Goal: Task Accomplishment & Management: Complete application form

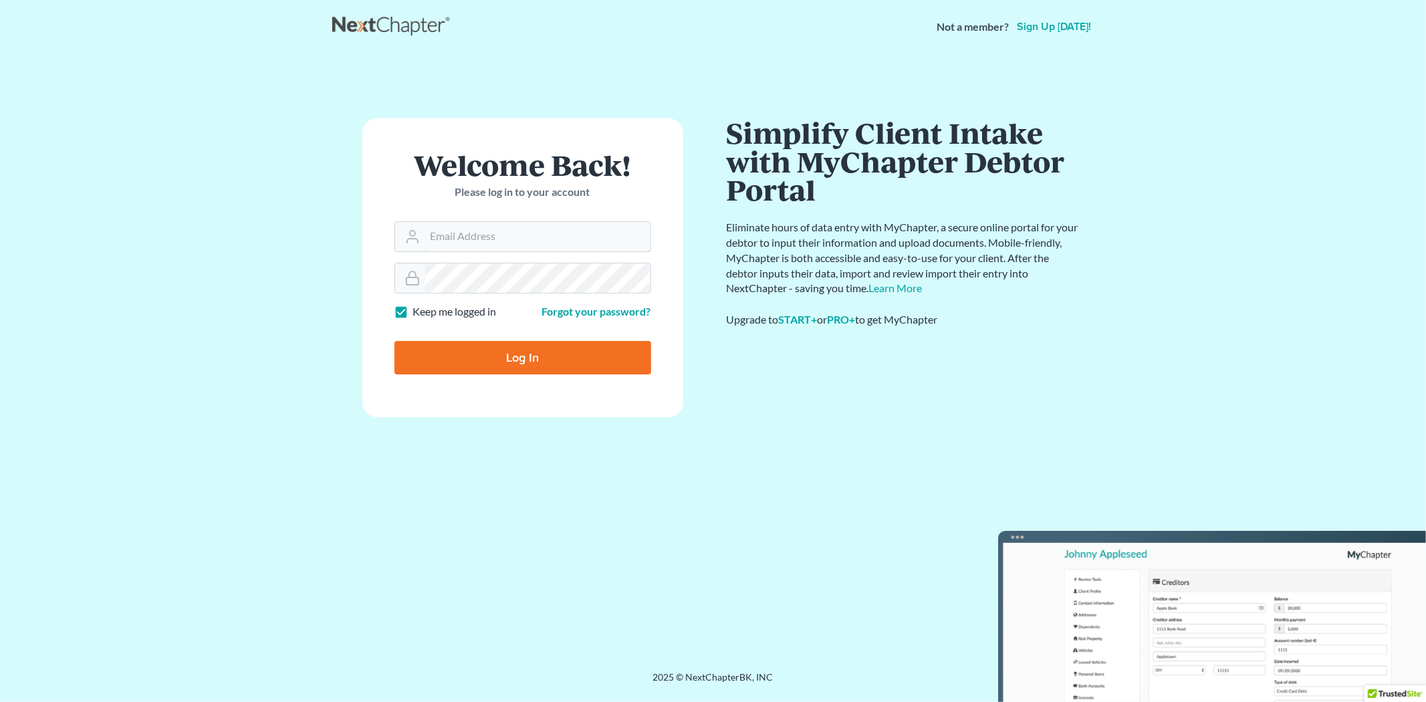
type input "[EMAIL_ADDRESS][DOMAIN_NAME]"
click at [469, 362] on input "Log In" at bounding box center [522, 357] width 257 height 33
type input "Thinking..."
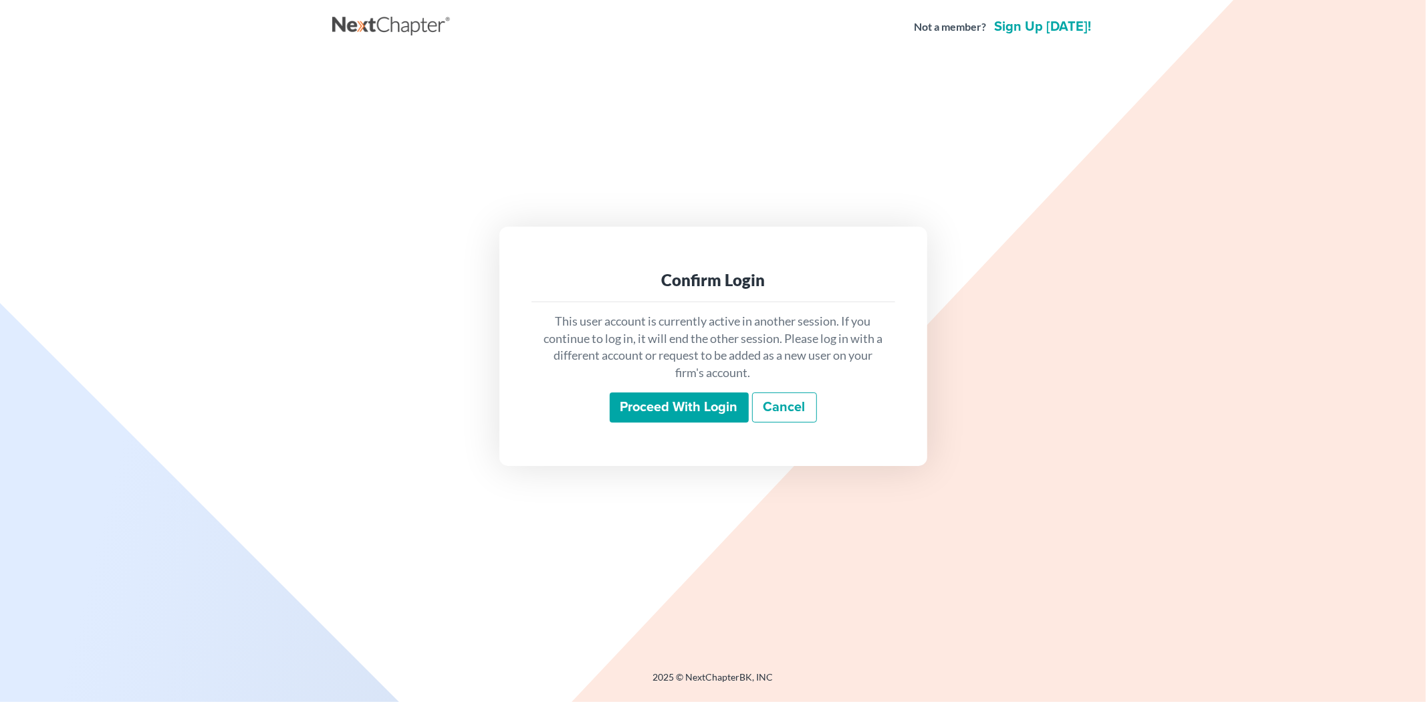
click at [664, 402] on input "Proceed with login" at bounding box center [679, 407] width 139 height 31
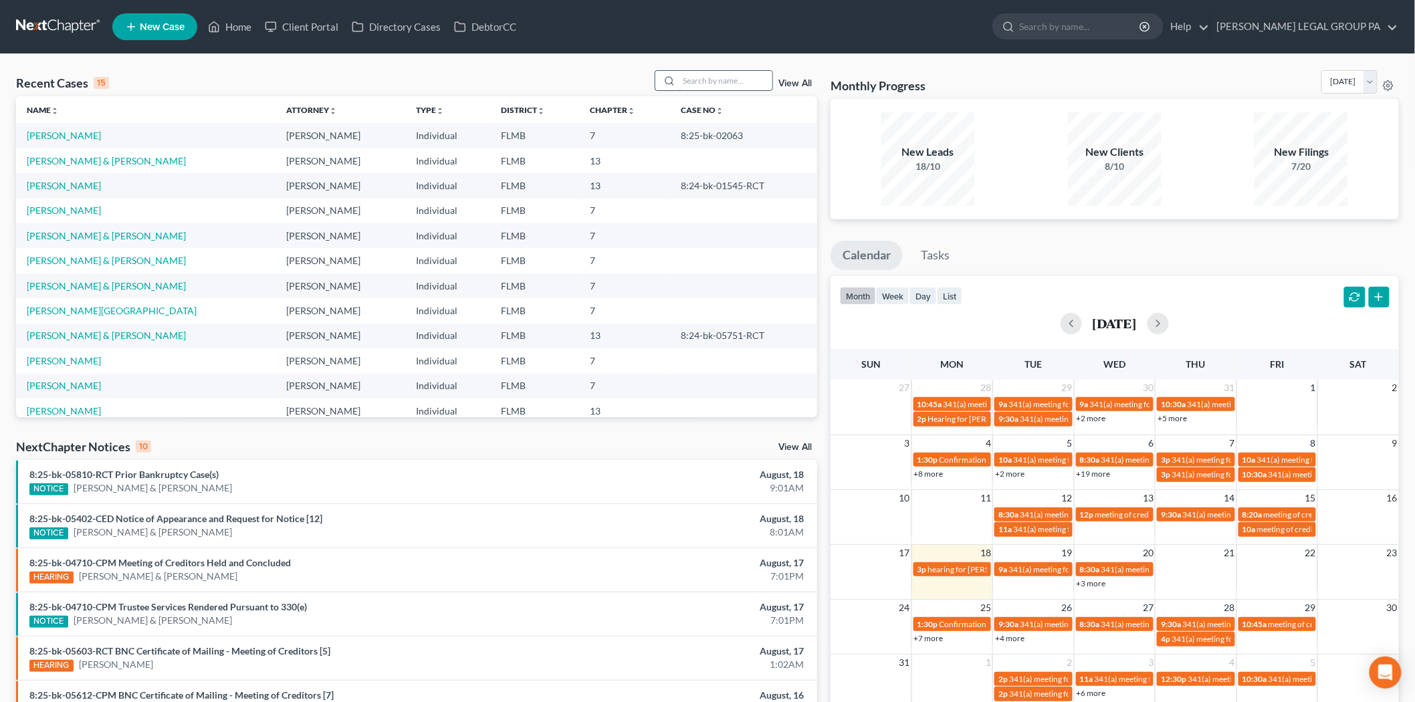
click at [707, 84] on input "search" at bounding box center [726, 80] width 94 height 19
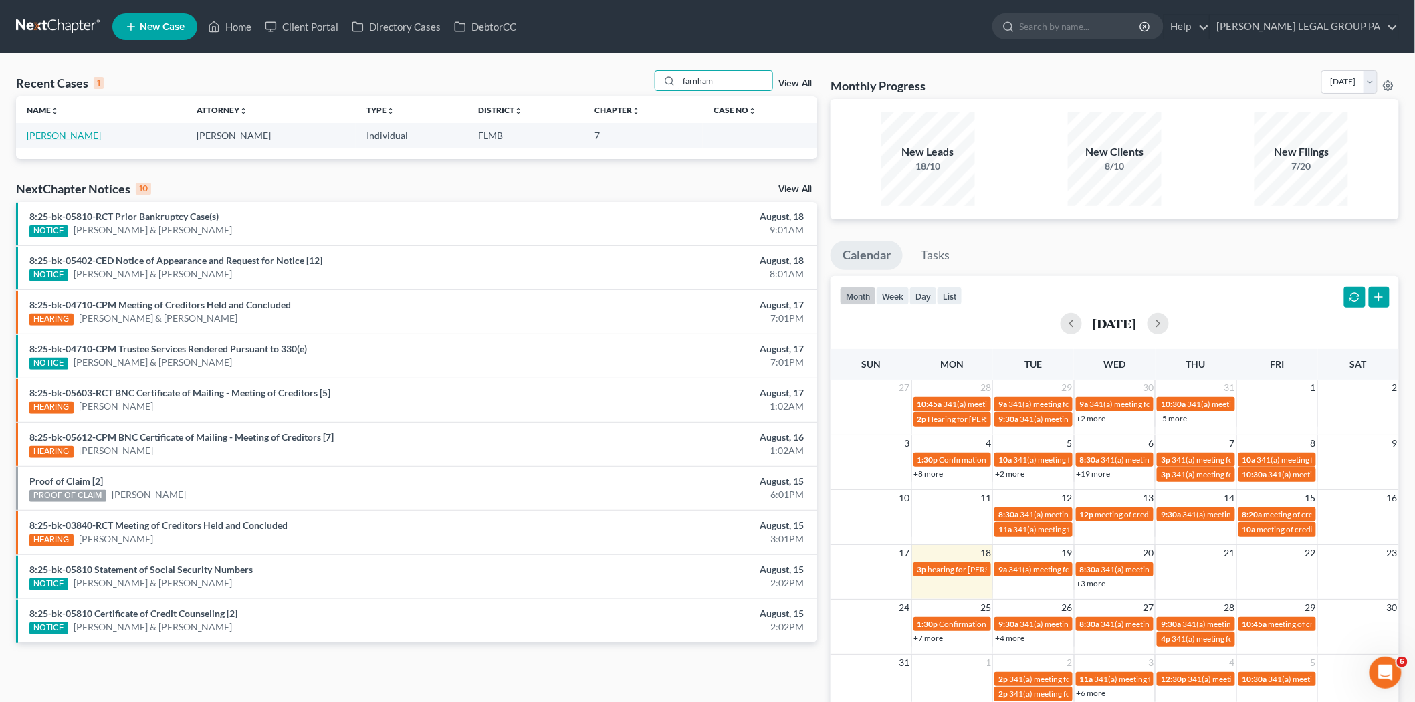
type input "farnham"
click at [64, 134] on link "Farnham, Stacey" at bounding box center [64, 135] width 74 height 11
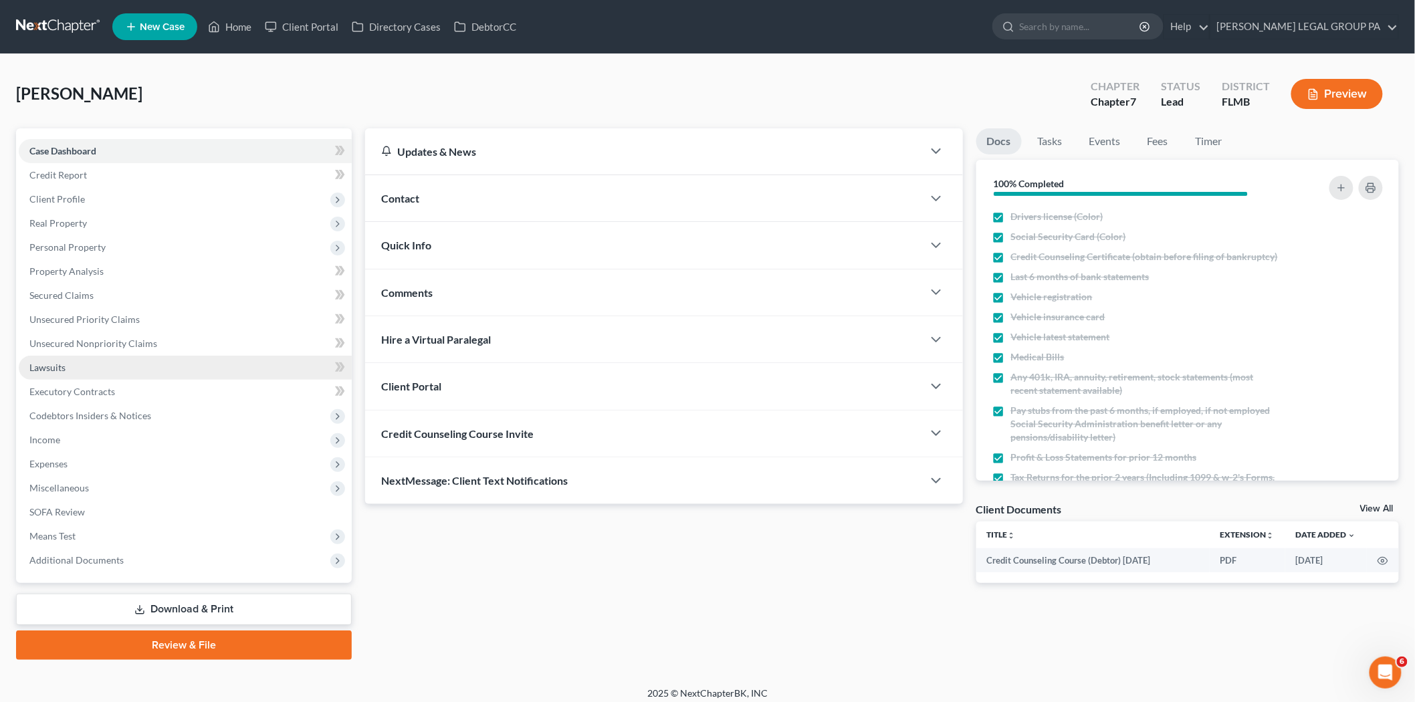
click at [102, 366] on link "Lawsuits" at bounding box center [185, 368] width 333 height 24
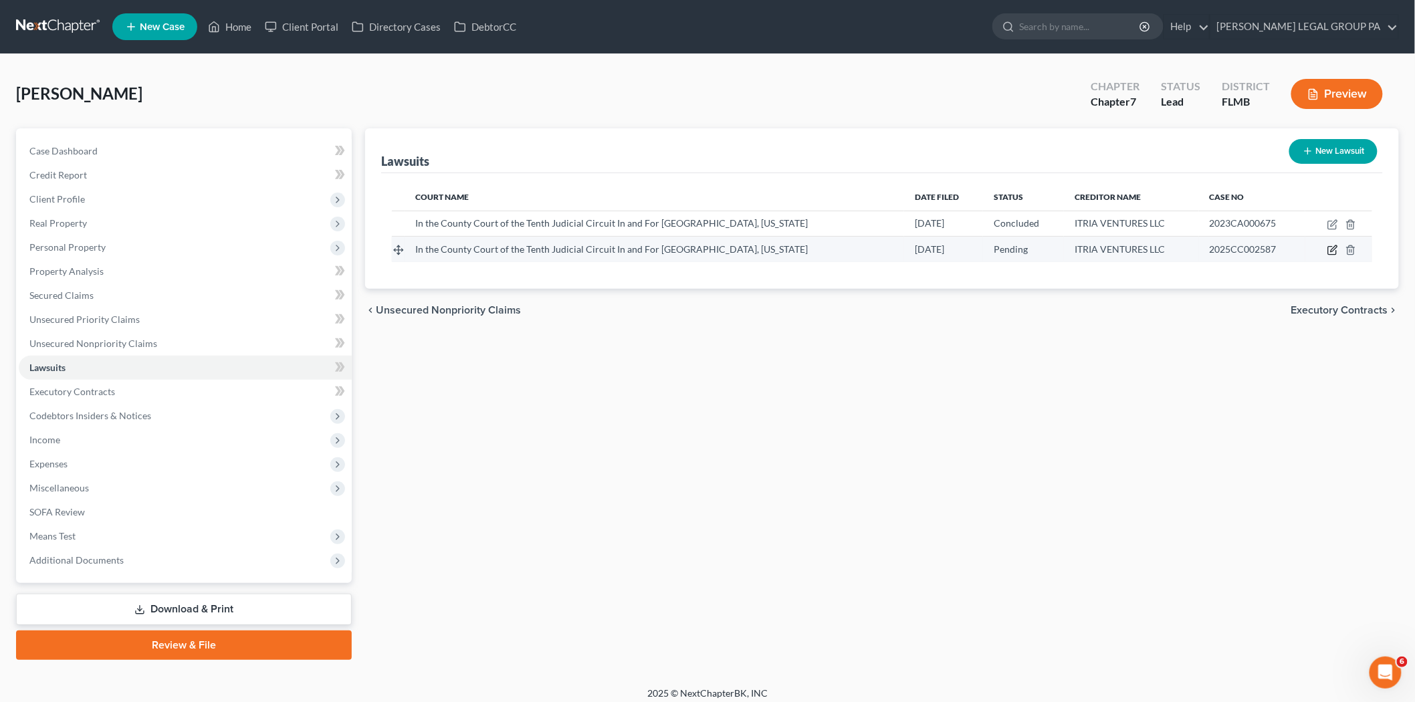
click at [1332, 247] on icon "button" at bounding box center [1332, 250] width 11 height 11
select select "9"
select select "0"
select select "4"
select select "35"
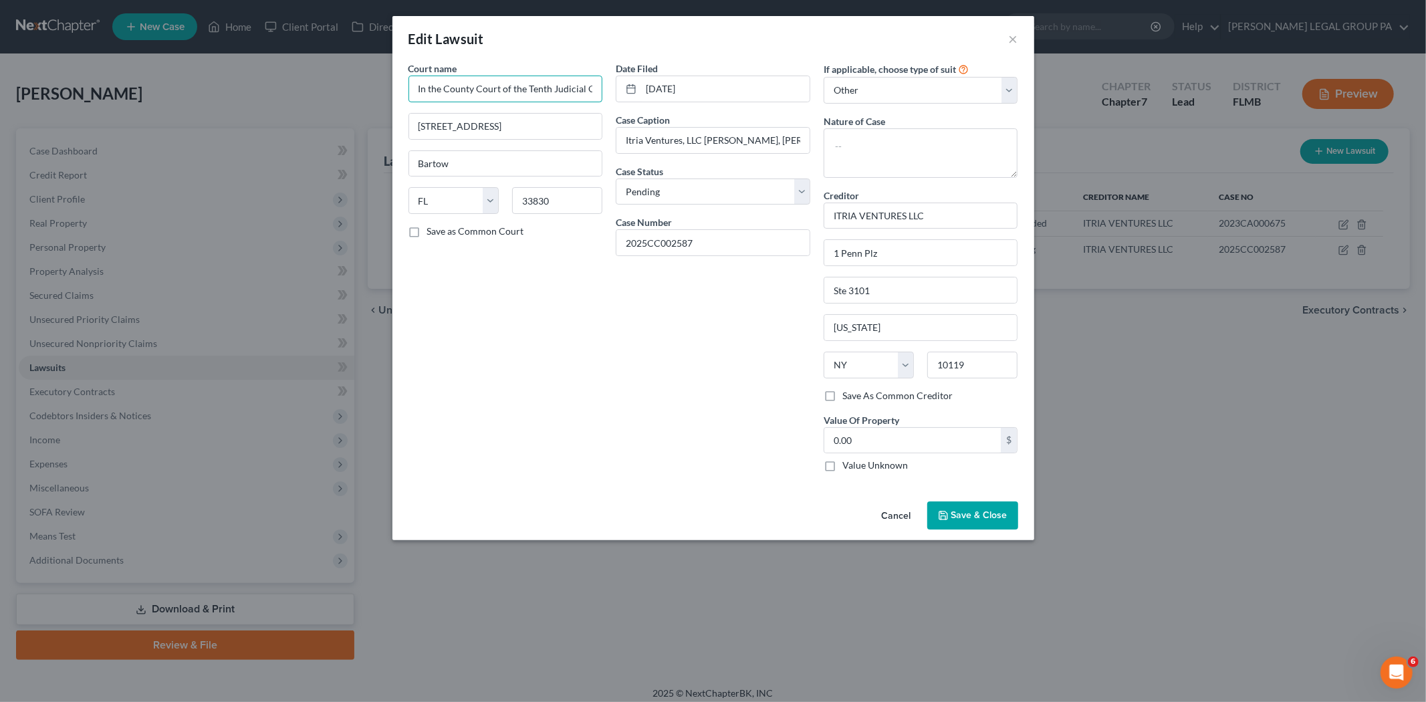
click at [570, 77] on input "In the County Court of the Tenth Judicial Circuit In and For Polk County, Flori…" at bounding box center [505, 89] width 195 height 27
click at [951, 519] on button "Save & Close" at bounding box center [972, 515] width 91 height 28
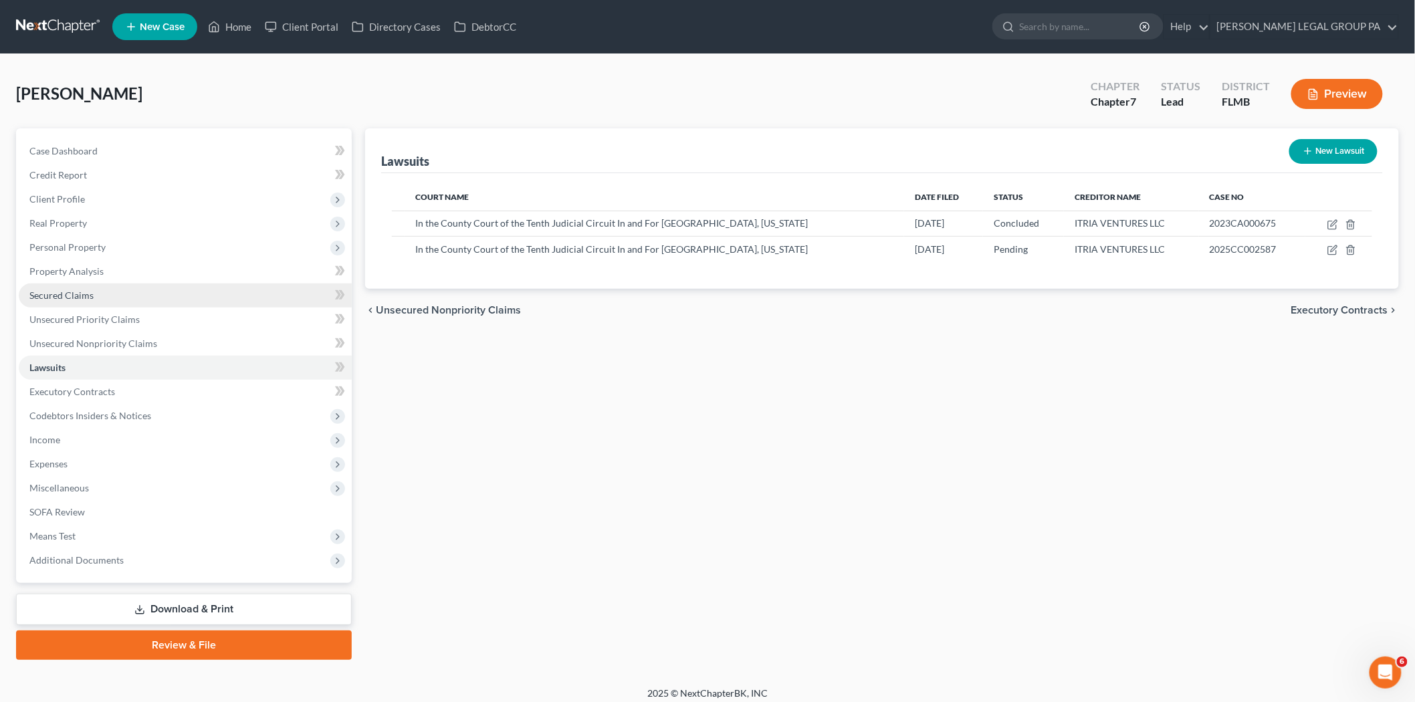
click at [142, 294] on link "Secured Claims" at bounding box center [185, 295] width 333 height 24
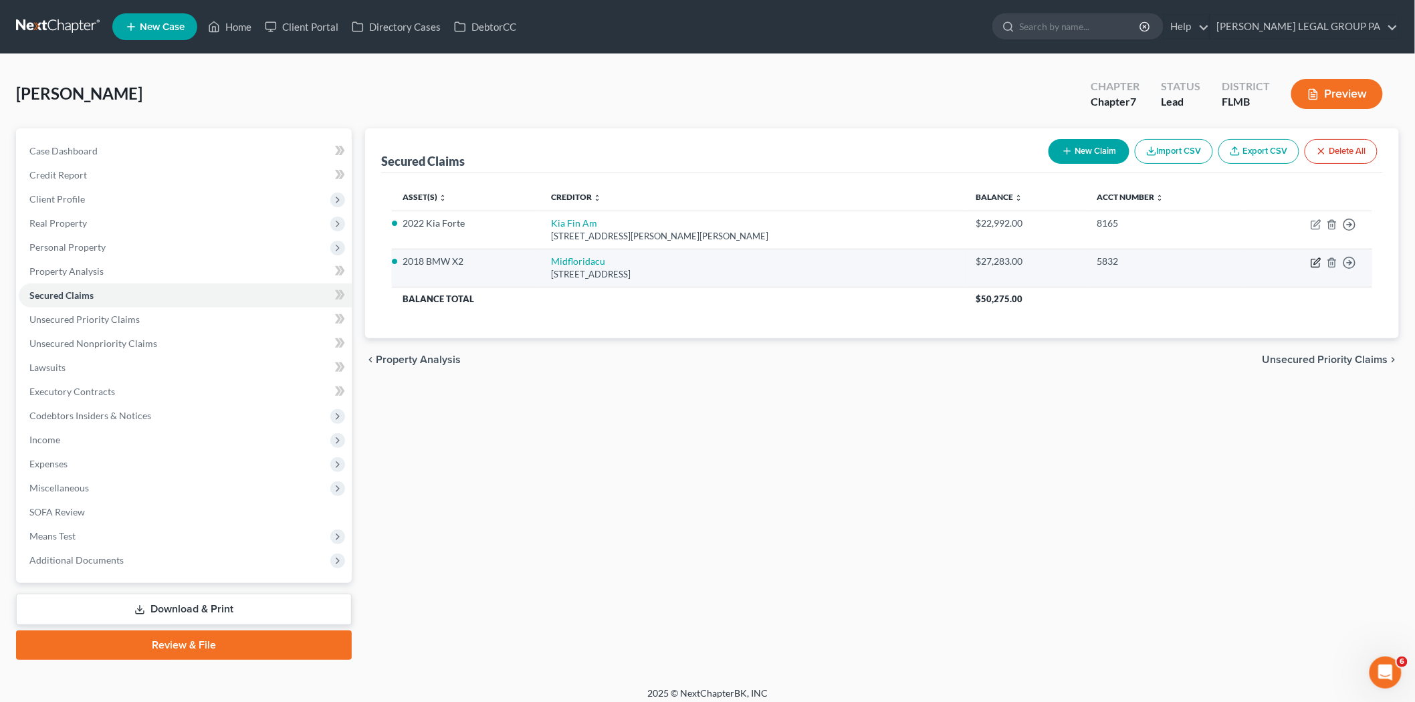
click at [1315, 263] on icon "button" at bounding box center [1317, 261] width 6 height 6
select select "9"
select select "0"
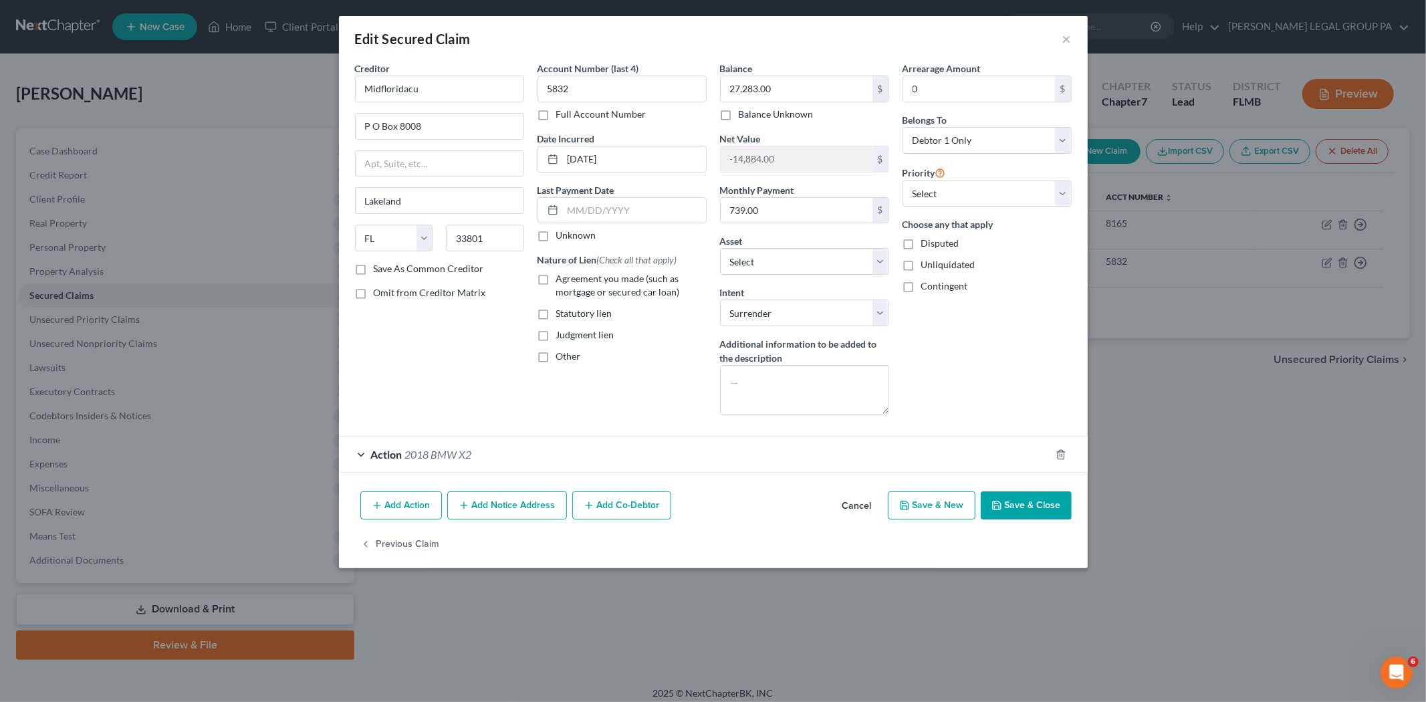
click at [1021, 519] on button "Save & Close" at bounding box center [1026, 505] width 91 height 28
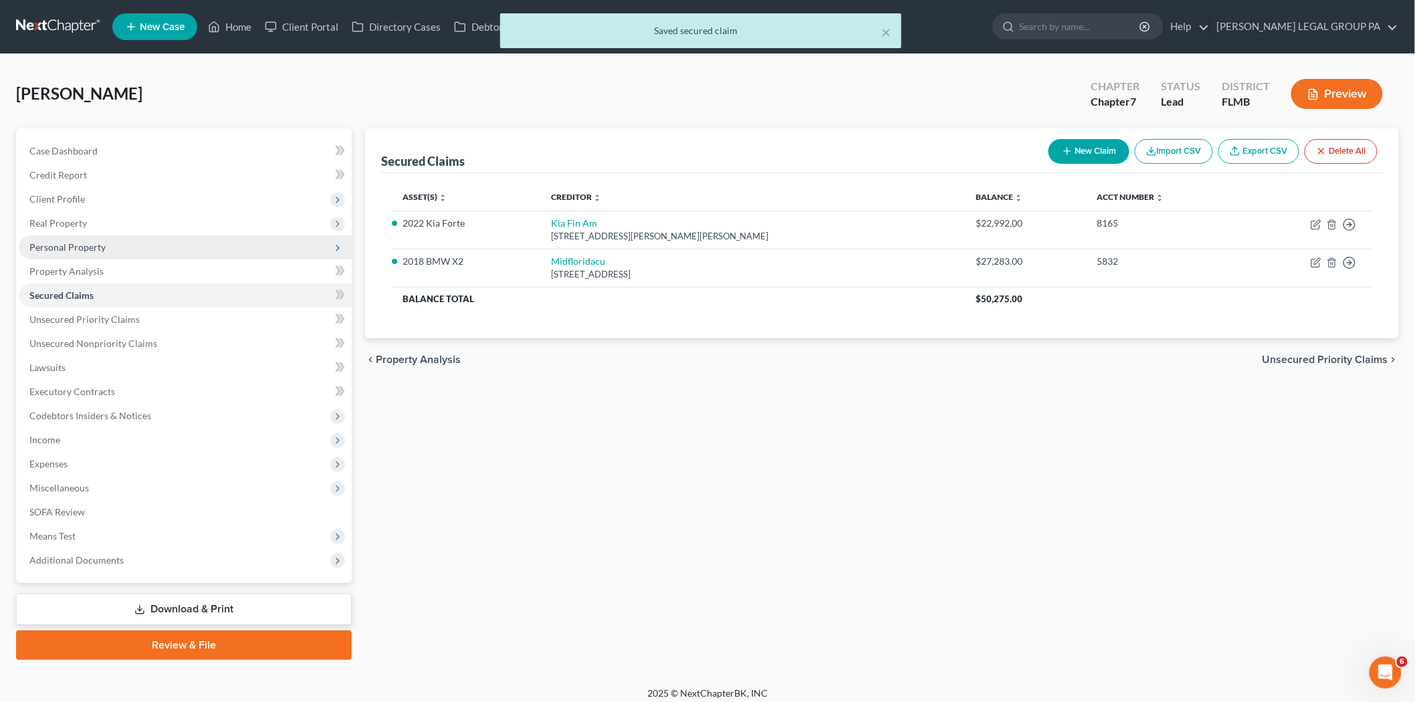
click at [130, 245] on span "Personal Property" at bounding box center [185, 247] width 333 height 24
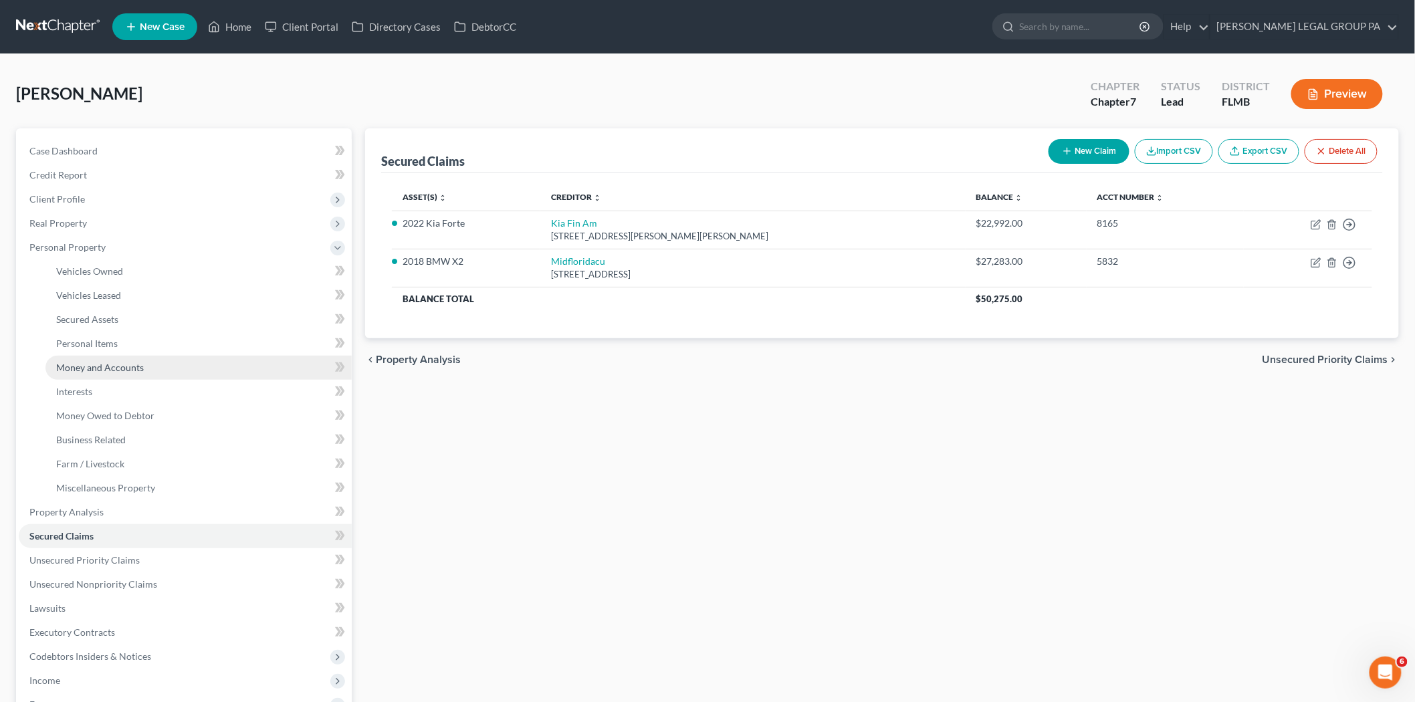
click at [139, 362] on span "Money and Accounts" at bounding box center [100, 367] width 88 height 11
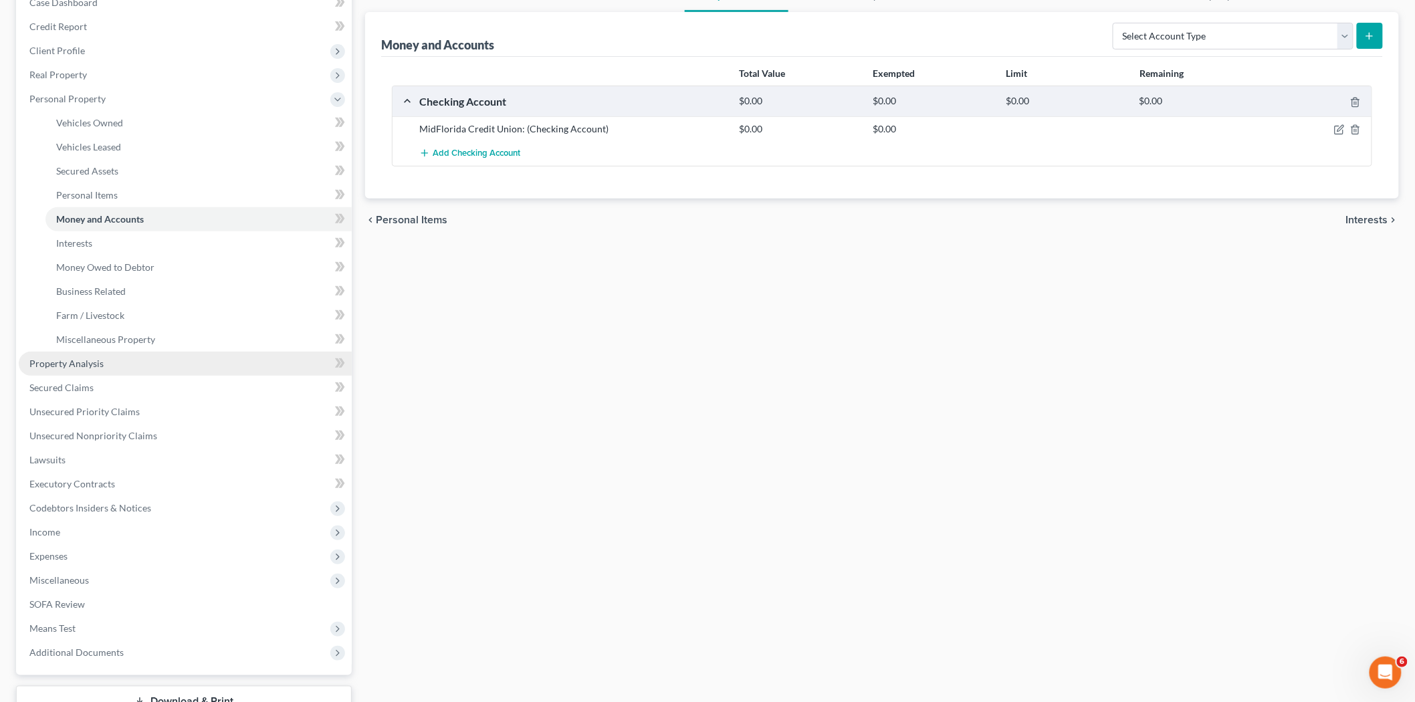
click at [121, 356] on link "Property Analysis" at bounding box center [185, 364] width 333 height 24
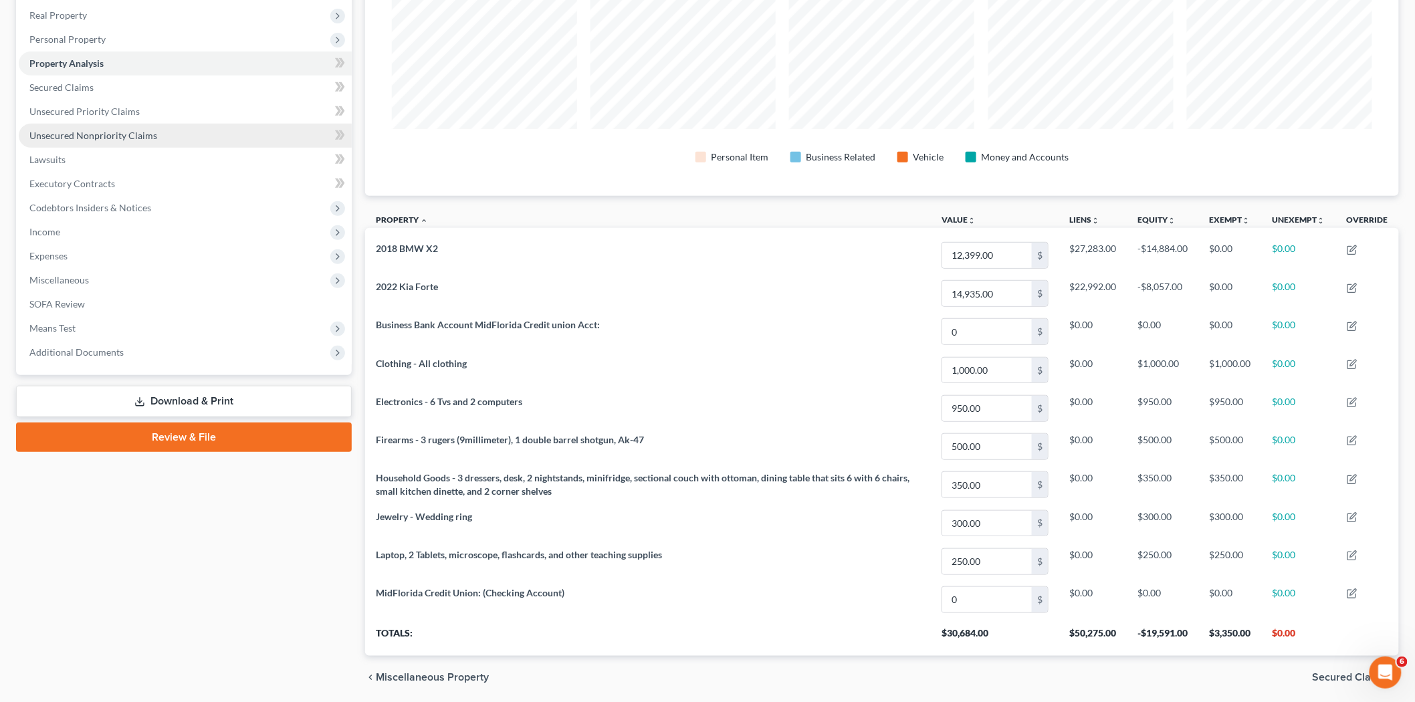
scroll to position [182, 0]
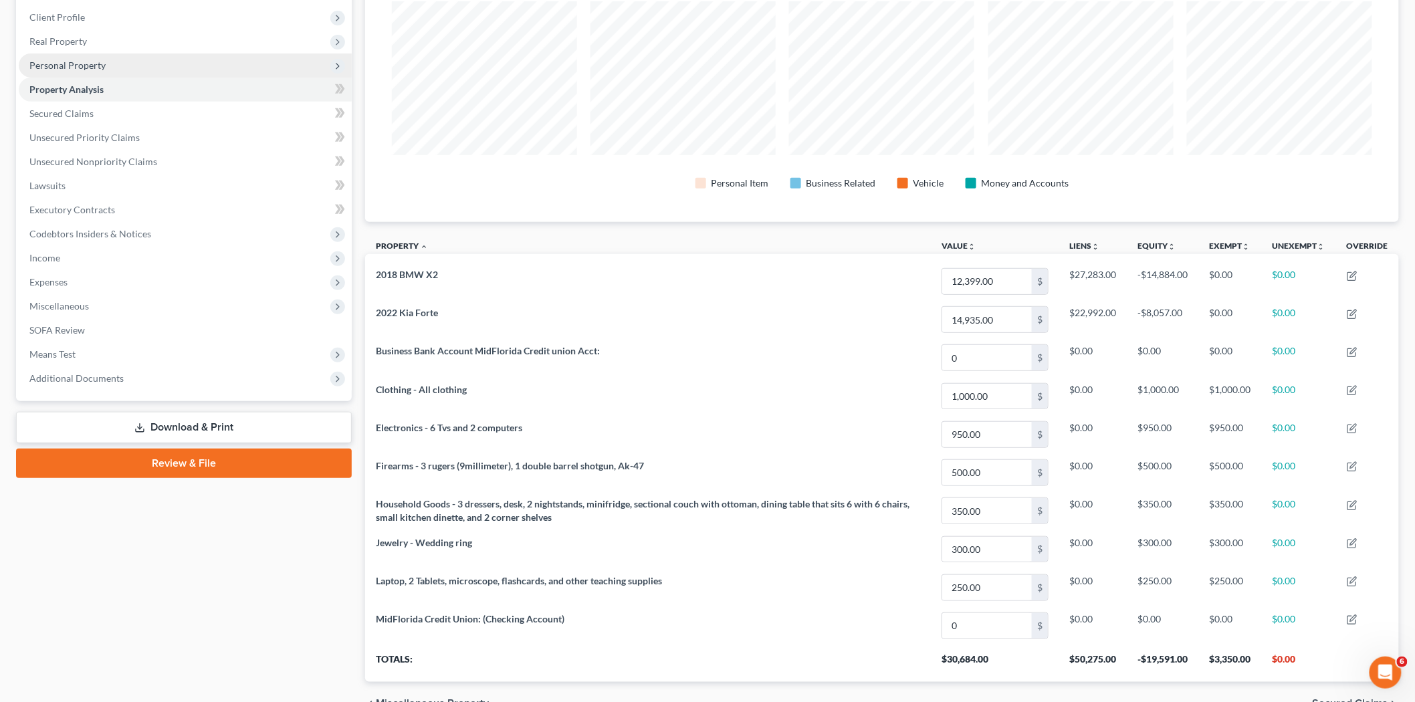
click at [112, 53] on span "Personal Property" at bounding box center [185, 65] width 333 height 24
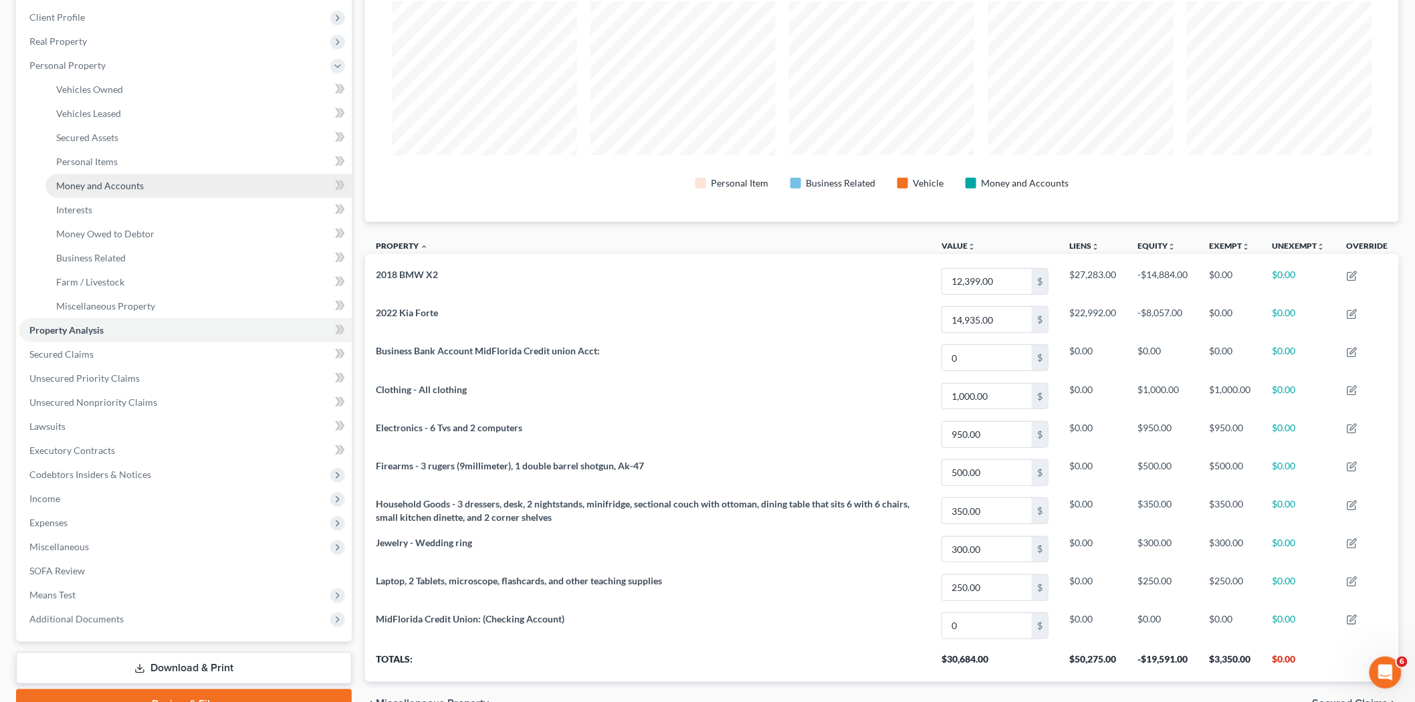
click at [109, 182] on span "Money and Accounts" at bounding box center [100, 185] width 88 height 11
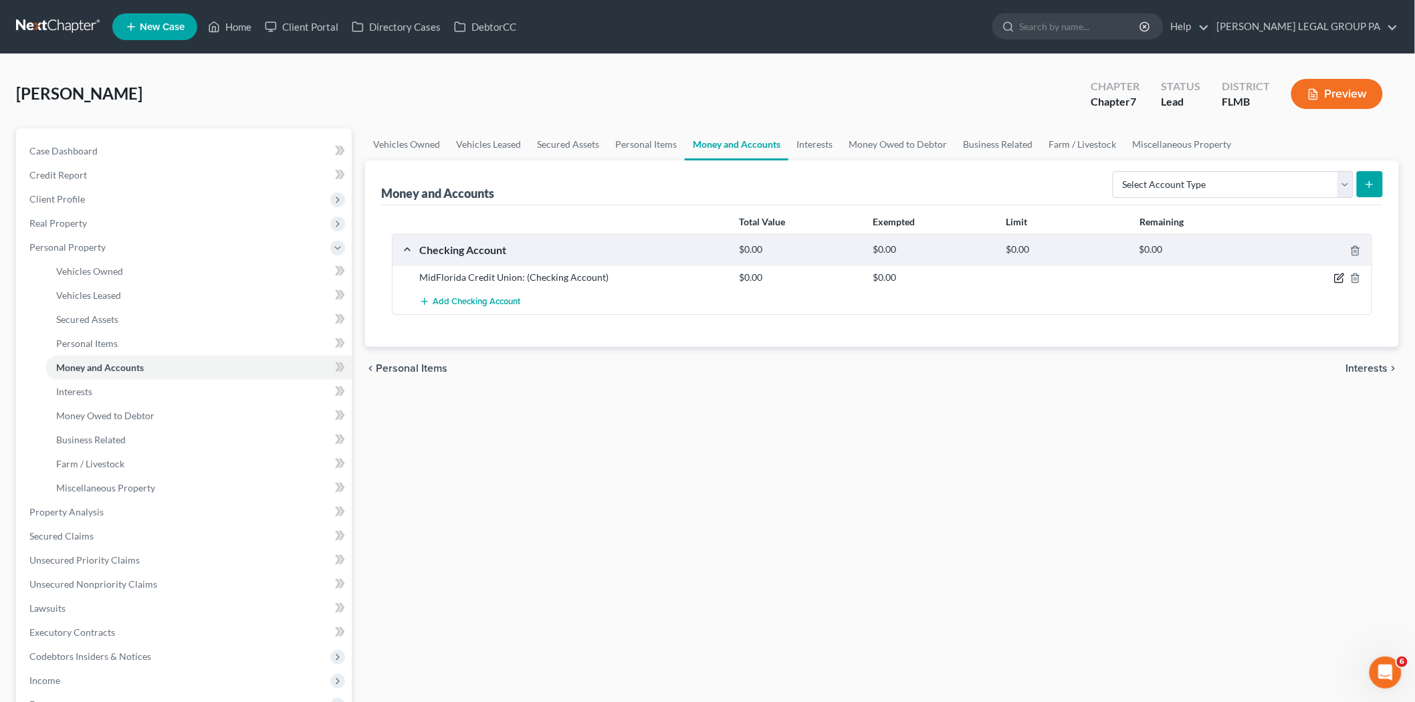
click at [1334, 278] on icon "button" at bounding box center [1338, 279] width 8 height 8
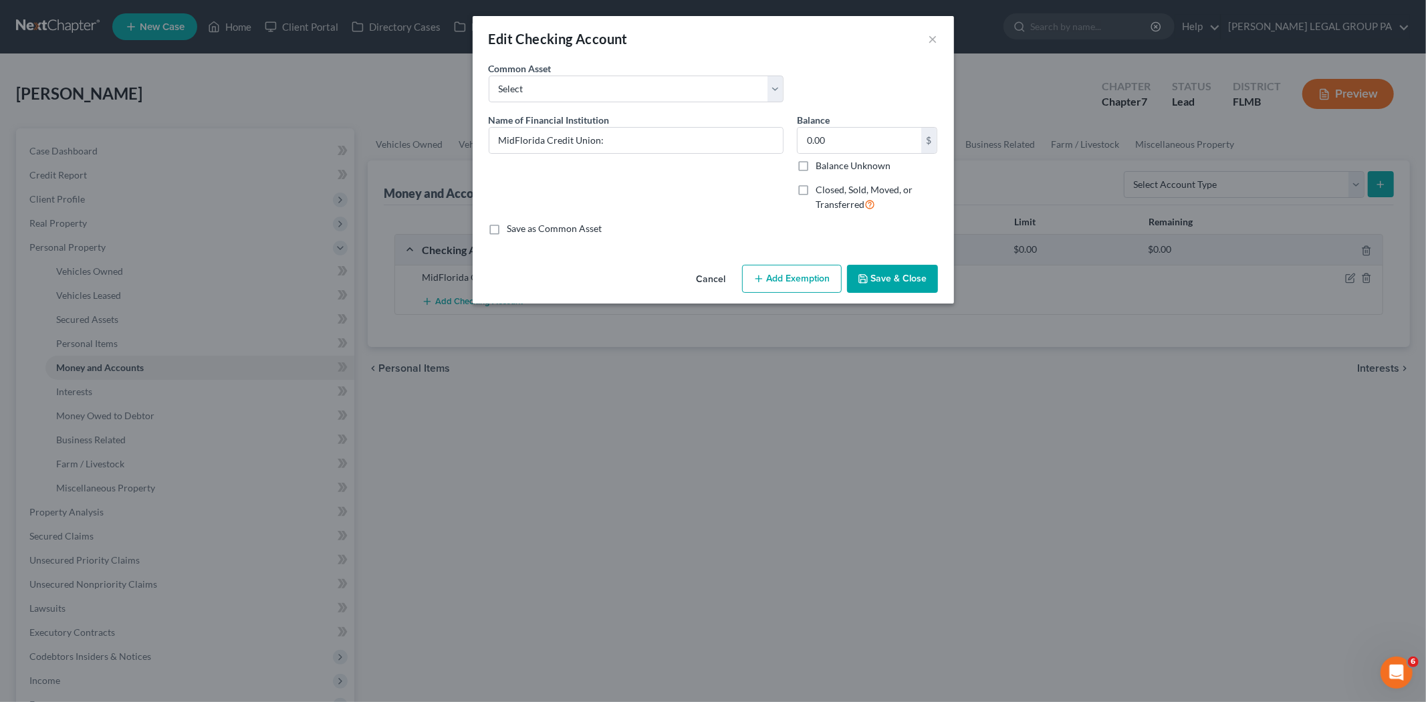
click at [781, 279] on button "Add Exemption" at bounding box center [792, 279] width 100 height 28
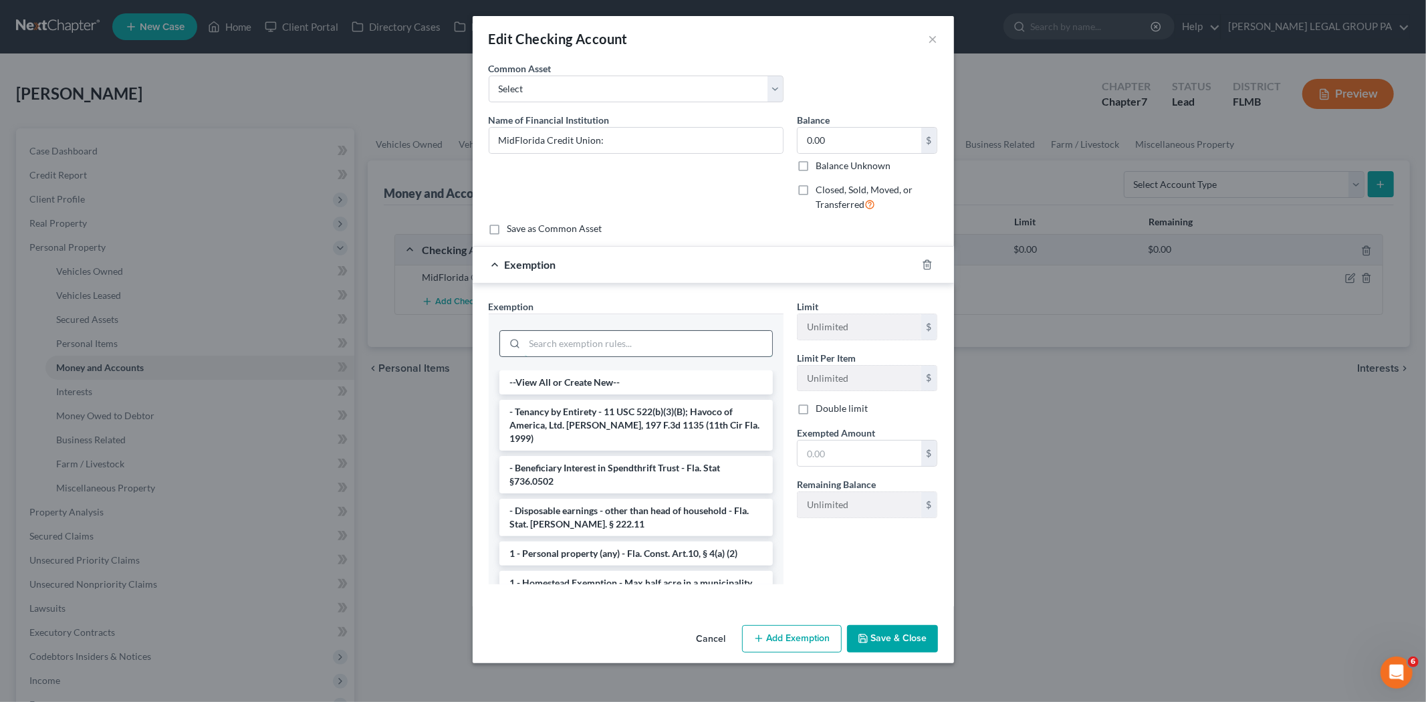
click at [663, 337] on input "search" at bounding box center [648, 343] width 247 height 25
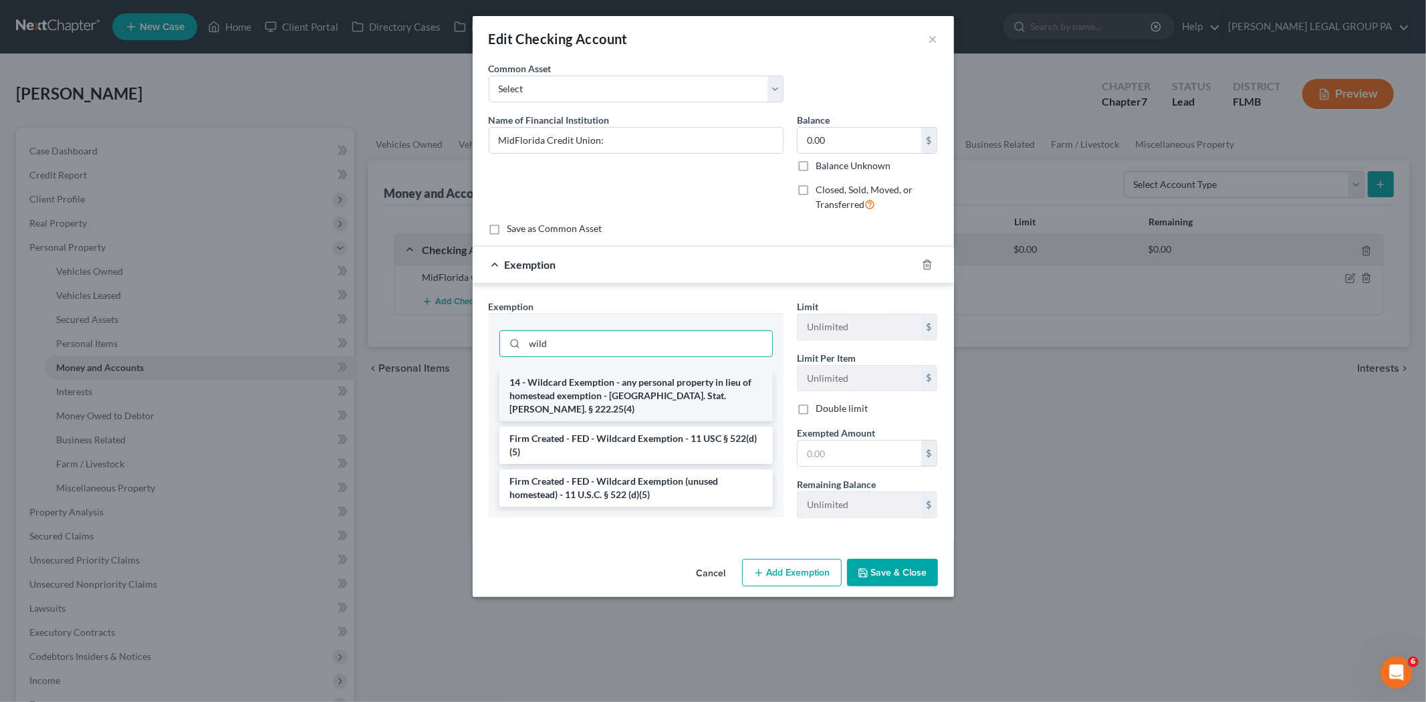
type input "wild"
click at [670, 395] on li "14 - Wildcard Exemption - any personal property in lieu of homestead exemption …" at bounding box center [635, 395] width 273 height 51
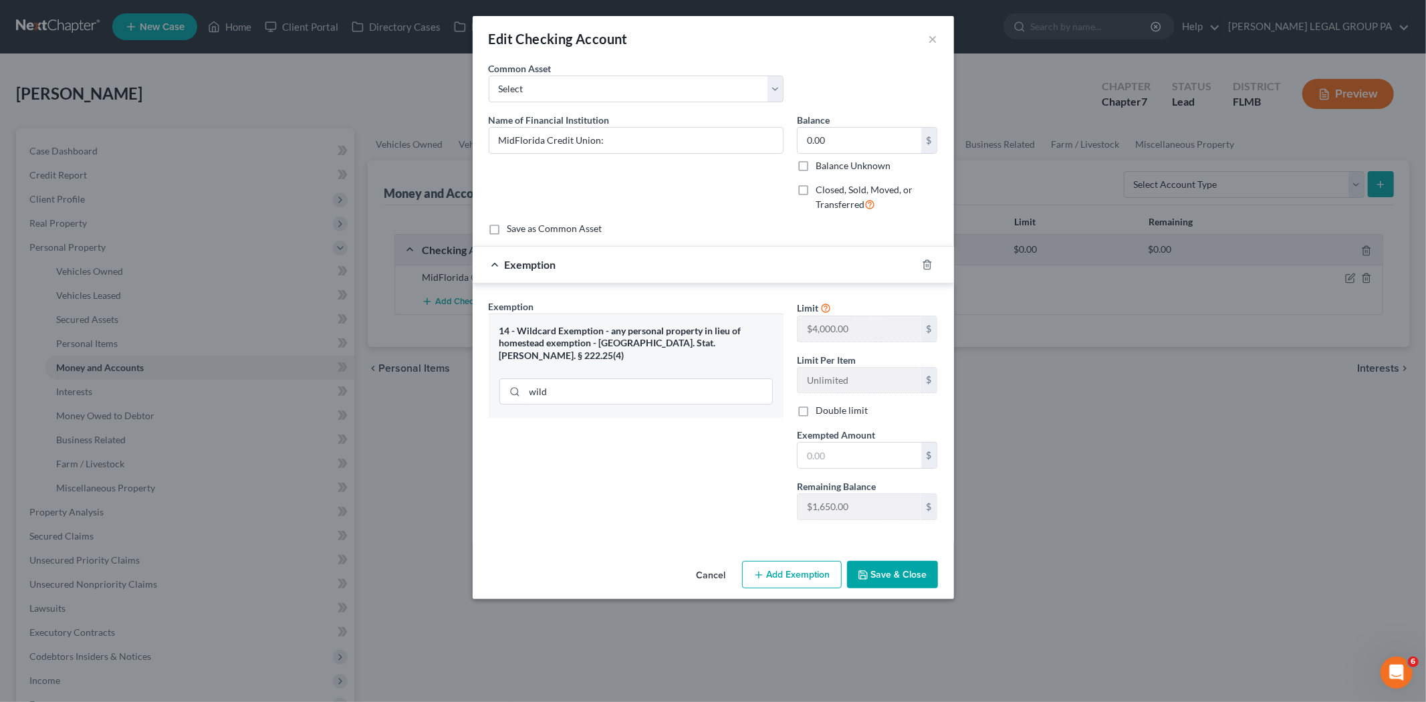
click at [700, 579] on button "Cancel" at bounding box center [711, 575] width 51 height 27
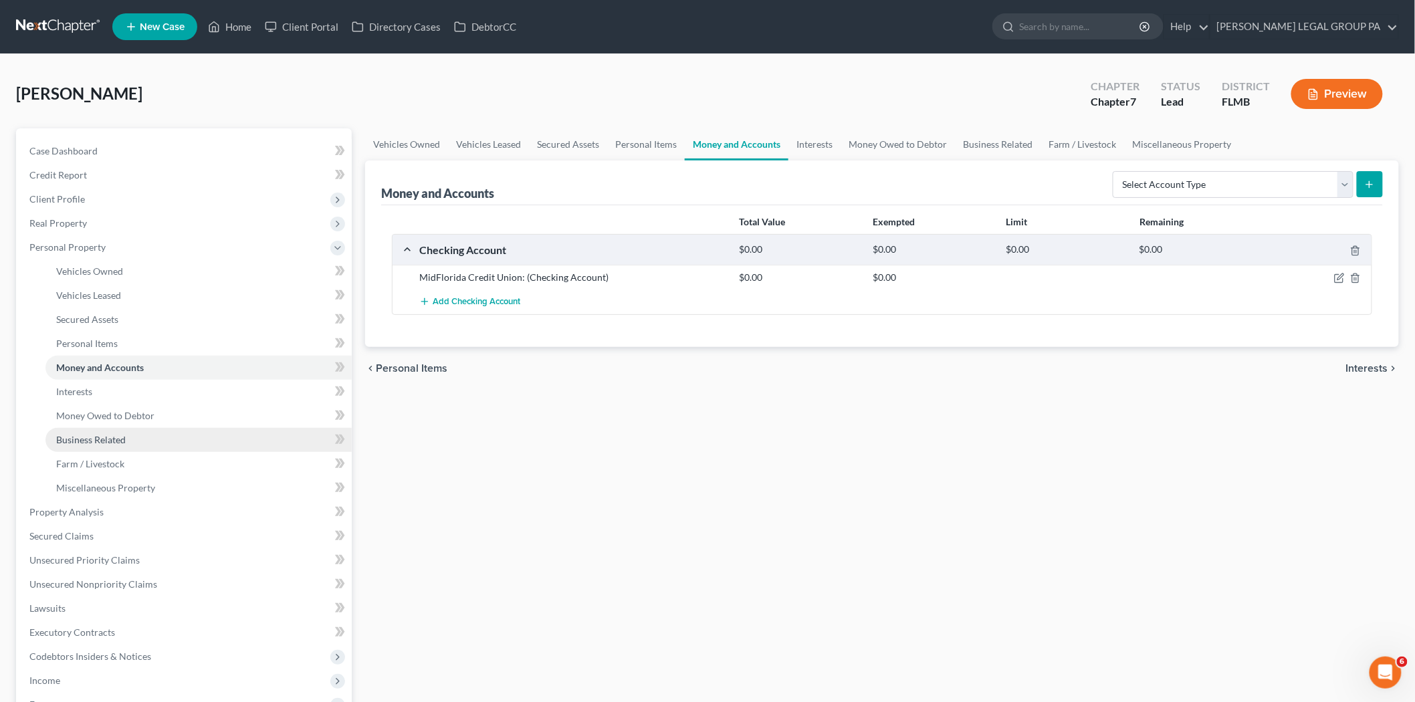
click at [162, 444] on link "Business Related" at bounding box center [198, 440] width 306 height 24
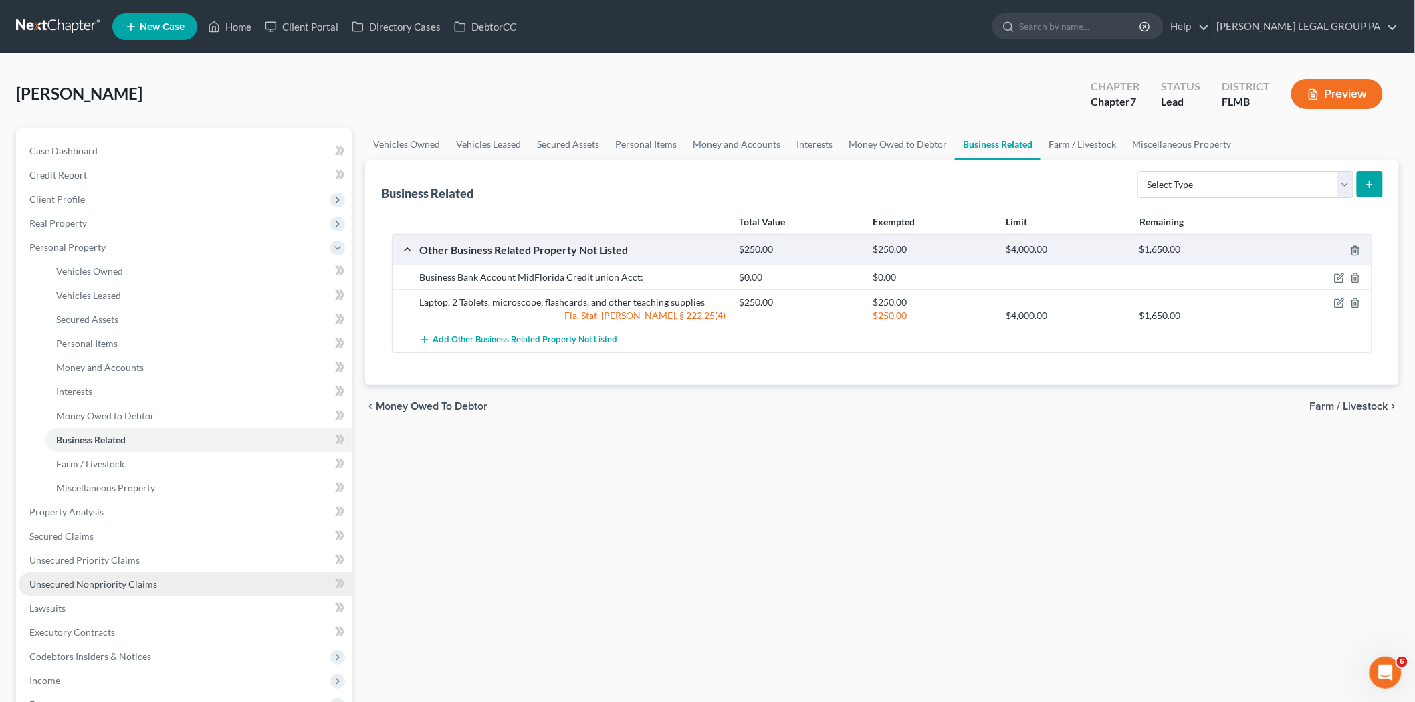
drag, startPoint x: 128, startPoint y: 578, endPoint x: 158, endPoint y: 577, distance: 30.8
click at [128, 578] on span "Unsecured Nonpriority Claims" at bounding box center [93, 583] width 128 height 11
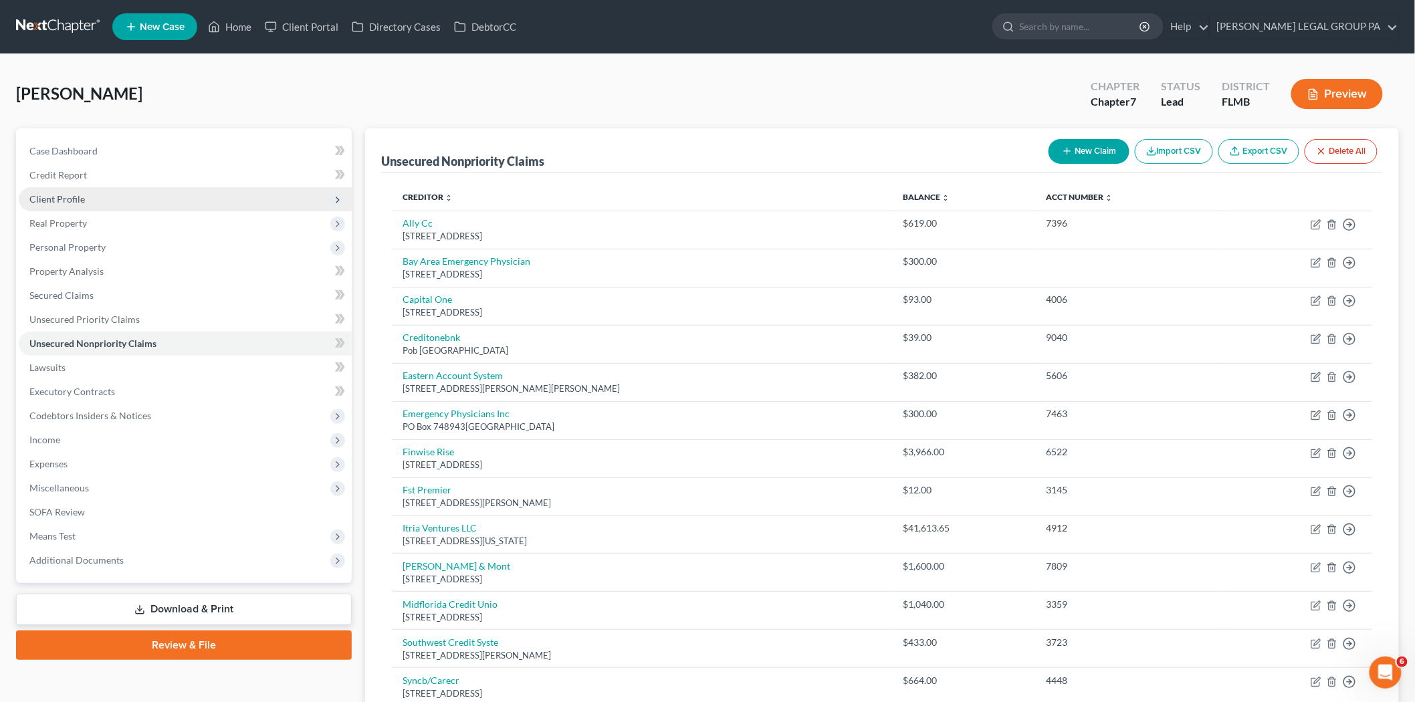
click at [130, 187] on span "Client Profile" at bounding box center [185, 199] width 333 height 24
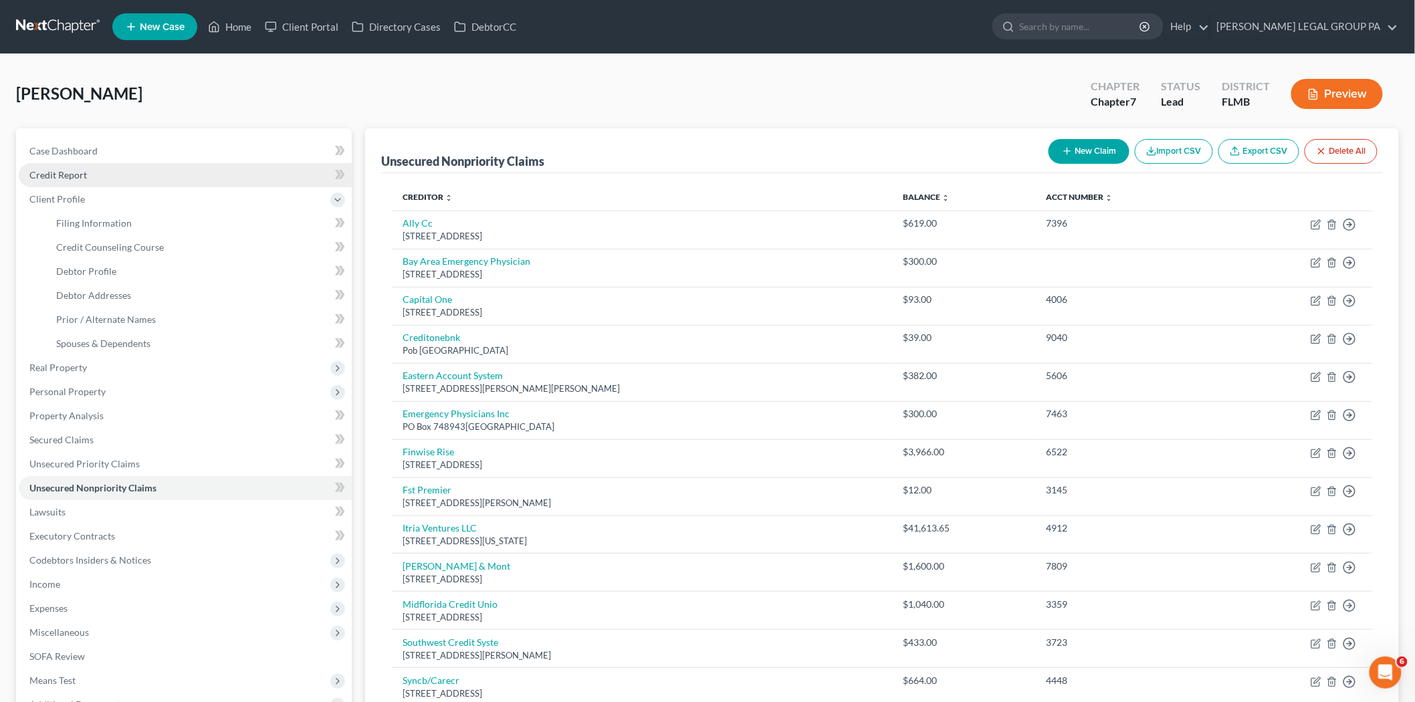
click at [124, 175] on link "Credit Report" at bounding box center [185, 175] width 333 height 24
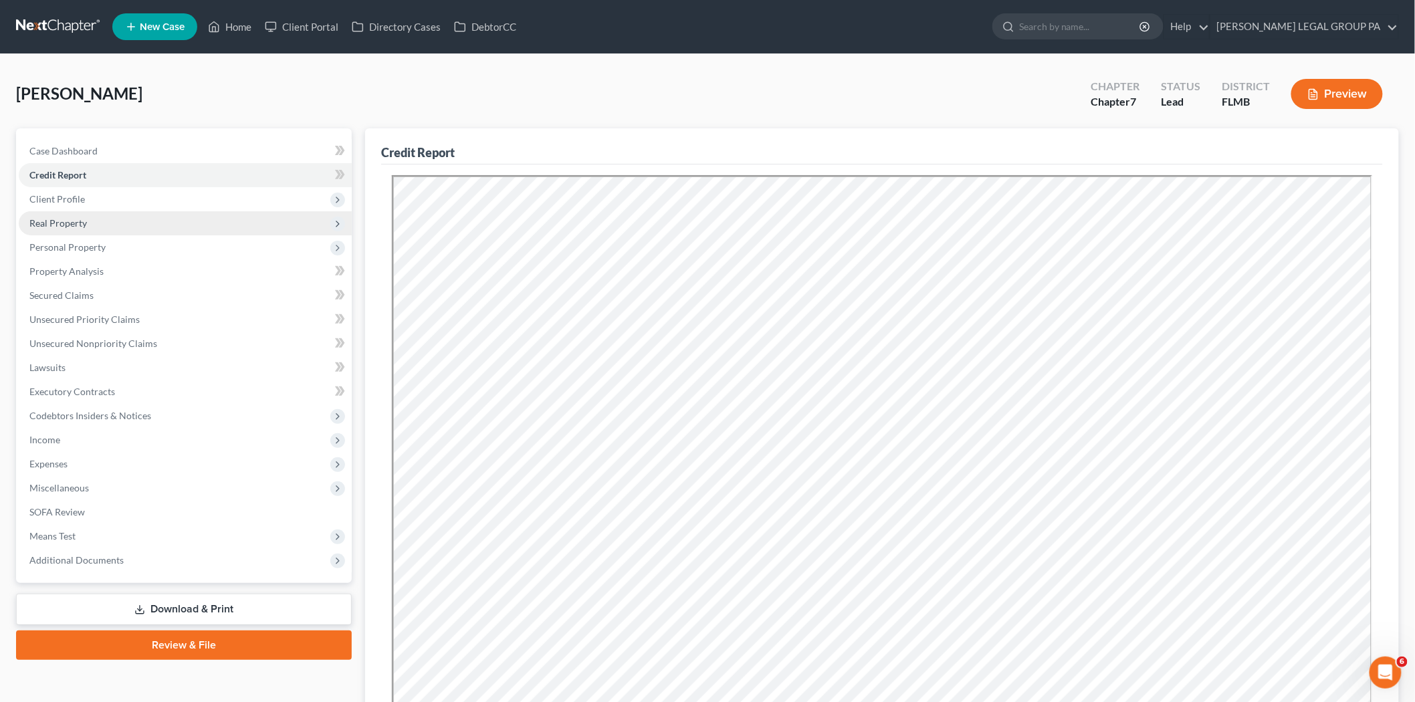
click at [132, 226] on span "Real Property" at bounding box center [185, 223] width 333 height 24
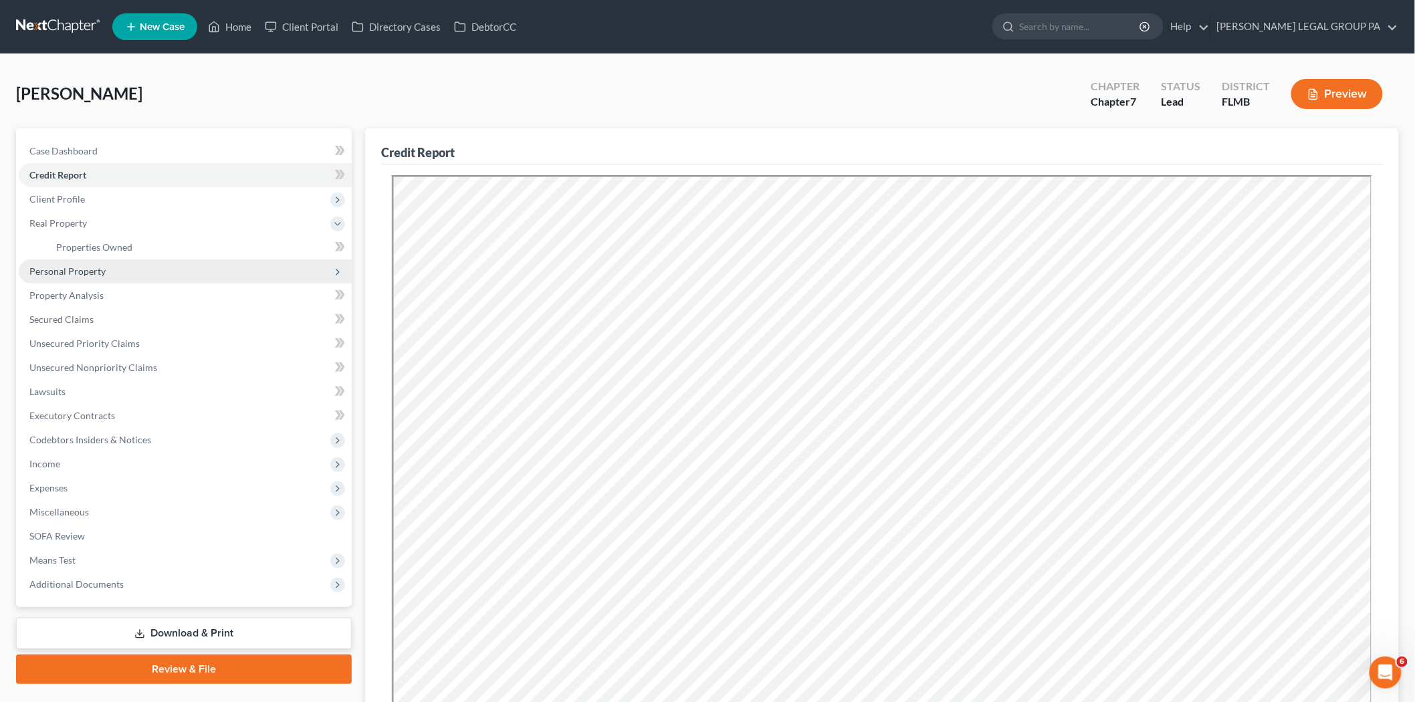
click at [112, 264] on span "Personal Property" at bounding box center [185, 271] width 333 height 24
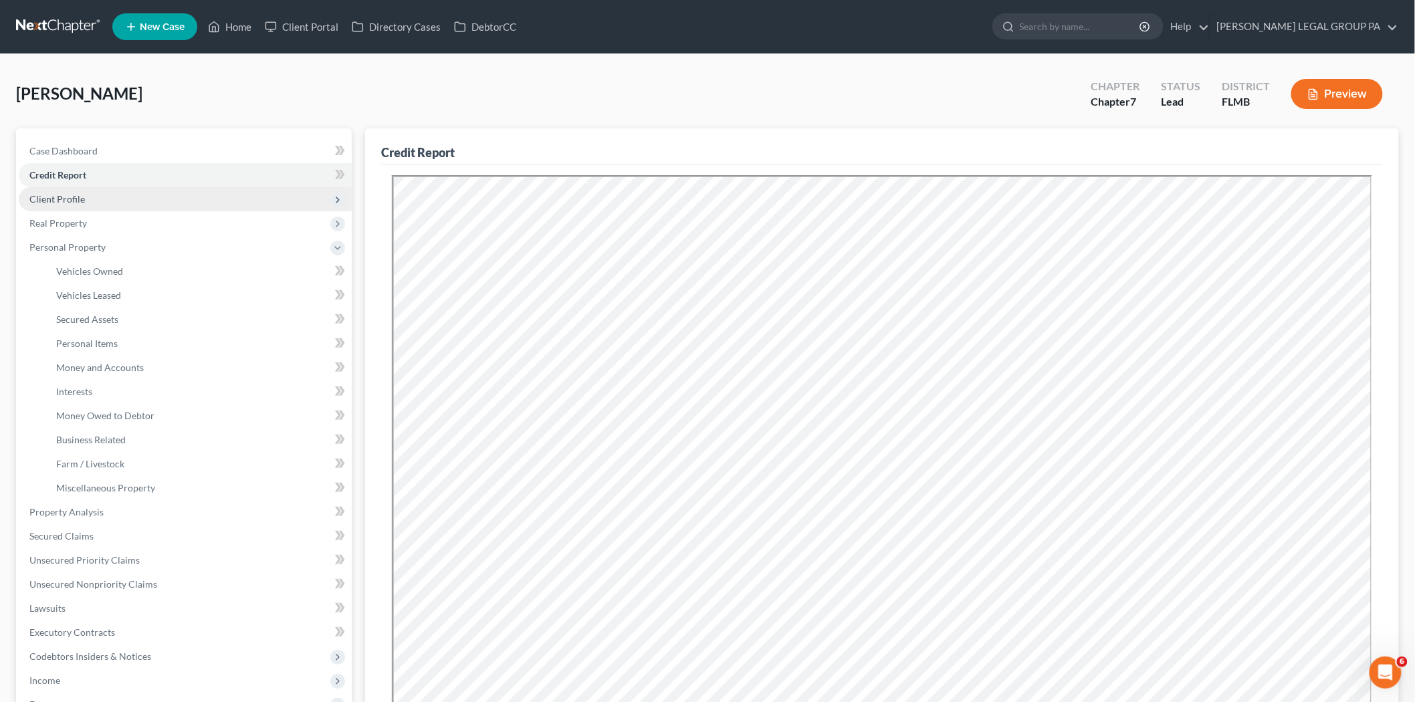
click at [110, 195] on span "Client Profile" at bounding box center [185, 199] width 333 height 24
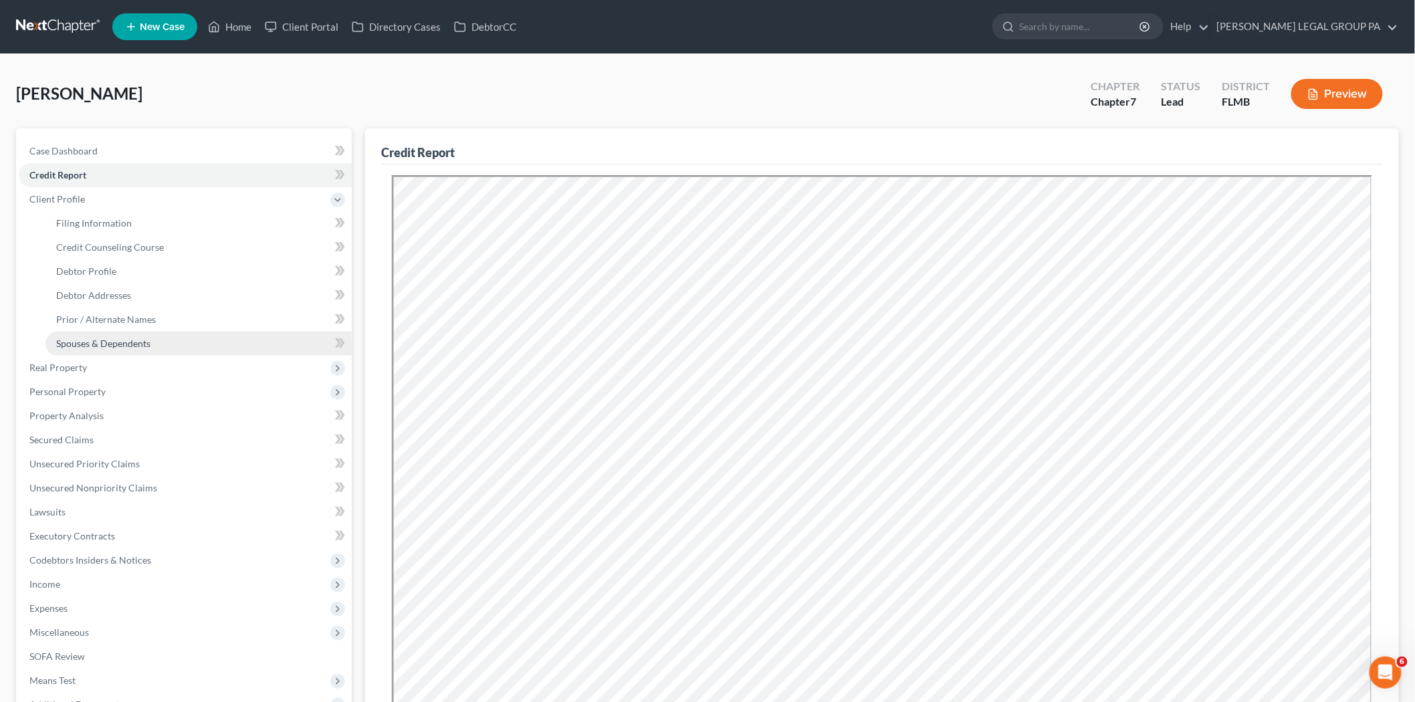
click at [122, 338] on span "Spouses & Dependents" at bounding box center [103, 343] width 94 height 11
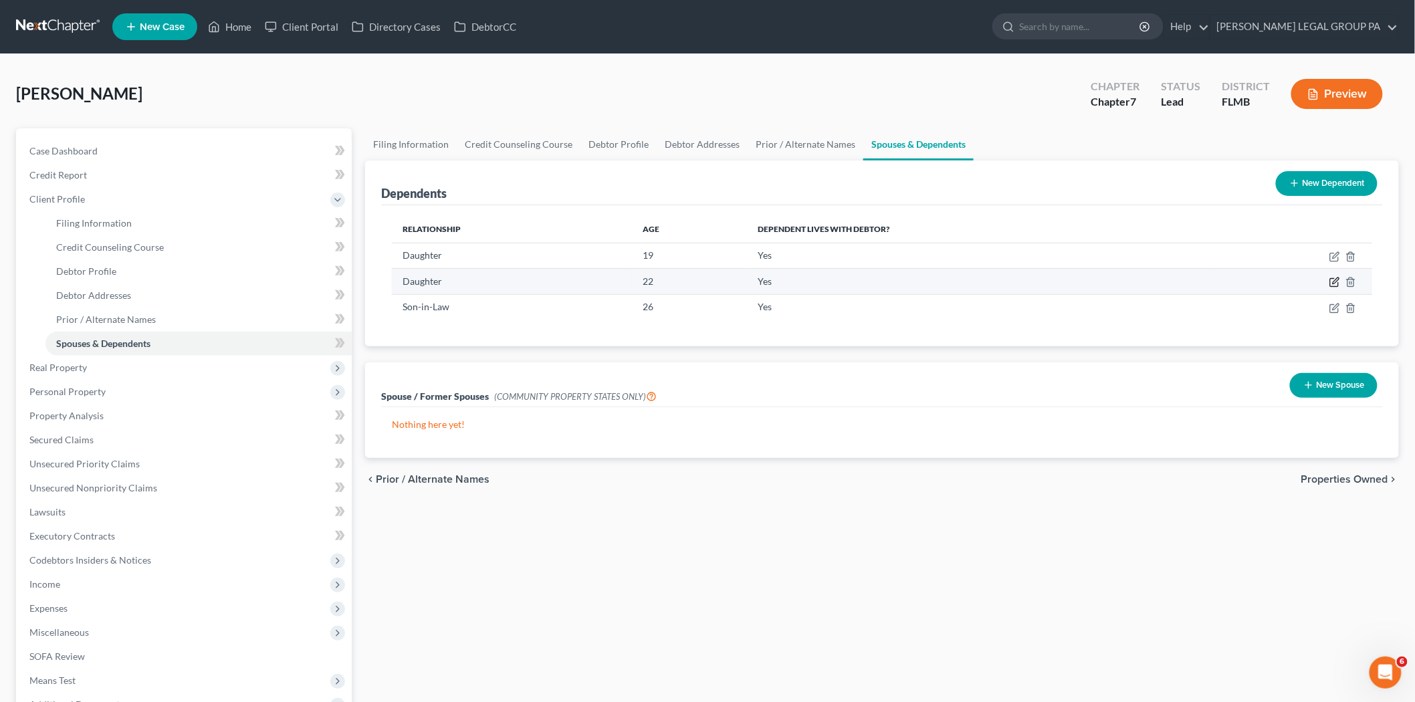
click at [1331, 283] on icon "button" at bounding box center [1334, 282] width 11 height 11
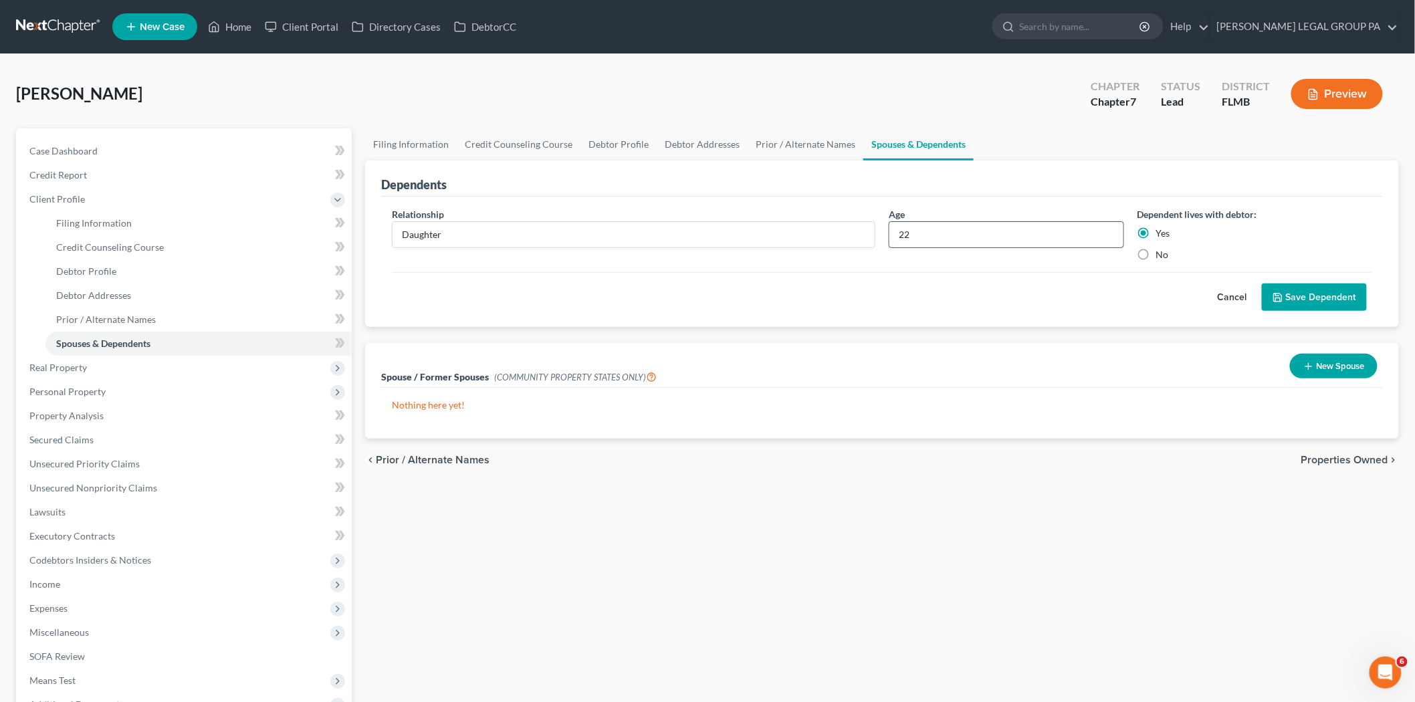
click at [948, 233] on input "22" at bounding box center [1006, 234] width 234 height 25
type input "23"
click at [1321, 298] on button "Save Dependent" at bounding box center [1313, 297] width 105 height 28
